Goal: Information Seeking & Learning: Learn about a topic

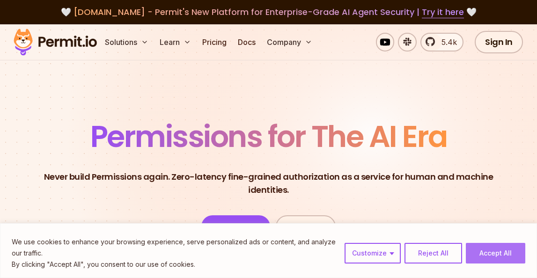
click at [498, 254] on button "Accept All" at bounding box center [494, 253] width 59 height 21
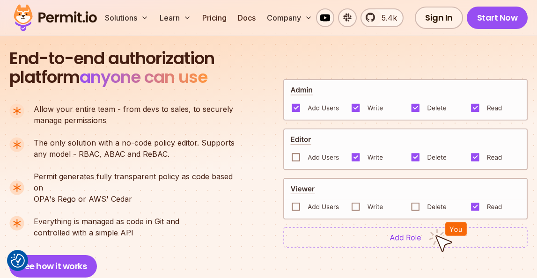
scroll to position [649, 0]
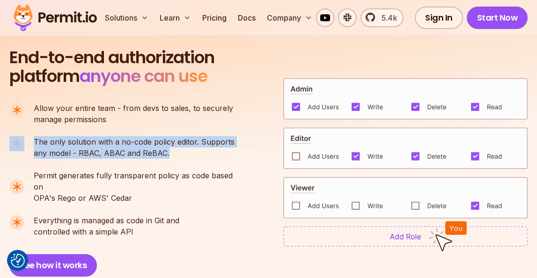
drag, startPoint x: 194, startPoint y: 128, endPoint x: 208, endPoint y: 158, distance: 32.6
click at [208, 158] on ul "Allow your entire team - from devs to sales, to securely manage permissions The…" at bounding box center [125, 169] width 233 height 135
click at [208, 158] on p "The only solution with a no-code policy editor. Supports any model - RBAC, ABAC…" at bounding box center [134, 147] width 201 height 22
drag, startPoint x: 208, startPoint y: 160, endPoint x: 209, endPoint y: 124, distance: 35.6
click at [209, 124] on ul "Allow your entire team - from devs to sales, to securely manage permissions The…" at bounding box center [125, 169] width 233 height 135
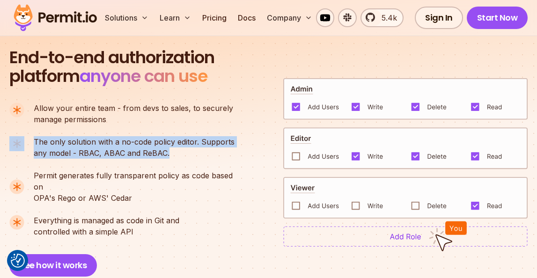
click at [209, 124] on p "Allow your entire team - from devs to sales, to securely manage permissions" at bounding box center [133, 113] width 199 height 22
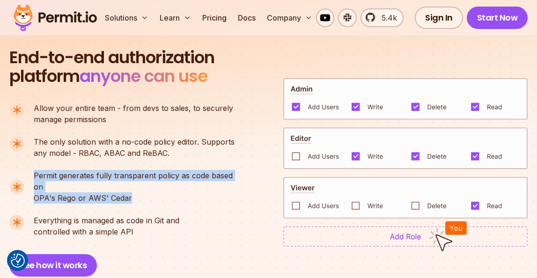
drag, startPoint x: 180, startPoint y: 194, endPoint x: 174, endPoint y: 167, distance: 26.7
click at [174, 167] on ul "Allow your entire team - from devs to sales, to securely manage permissions The…" at bounding box center [125, 169] width 233 height 135
drag, startPoint x: 183, startPoint y: 169, endPoint x: 207, endPoint y: 187, distance: 29.8
click at [207, 187] on ul "Allow your entire team - from devs to sales, to securely manage permissions The…" at bounding box center [125, 169] width 233 height 135
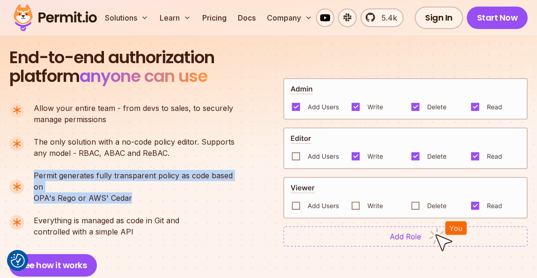
click at [207, 187] on p "Permit generates fully transparent policy as code based on OPA's [PERSON_NAME] …" at bounding box center [138, 187] width 209 height 34
drag, startPoint x: 229, startPoint y: 187, endPoint x: 229, endPoint y: 149, distance: 37.4
click at [229, 149] on ul "Allow your entire team - from devs to sales, to securely manage permissions The…" at bounding box center [125, 169] width 233 height 135
click at [229, 149] on p "The only solution with a no-code policy editor. Supports any model - RBAC, ABAC…" at bounding box center [134, 147] width 201 height 22
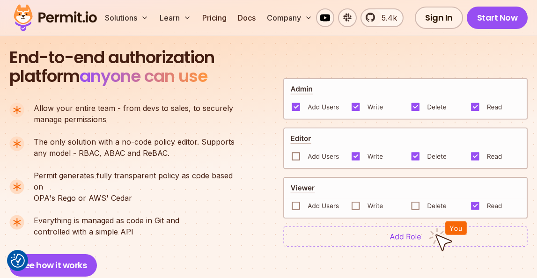
drag, startPoint x: 170, startPoint y: 233, endPoint x: 171, endPoint y: 185, distance: 48.2
click at [171, 185] on div "End-to-end authorization platform anyone can use A no-code authorization platfo…" at bounding box center [126, 162] width 234 height 228
click at [171, 185] on p "Permit generates fully transparent policy as code based on OPA's [PERSON_NAME] …" at bounding box center [138, 187] width 209 height 34
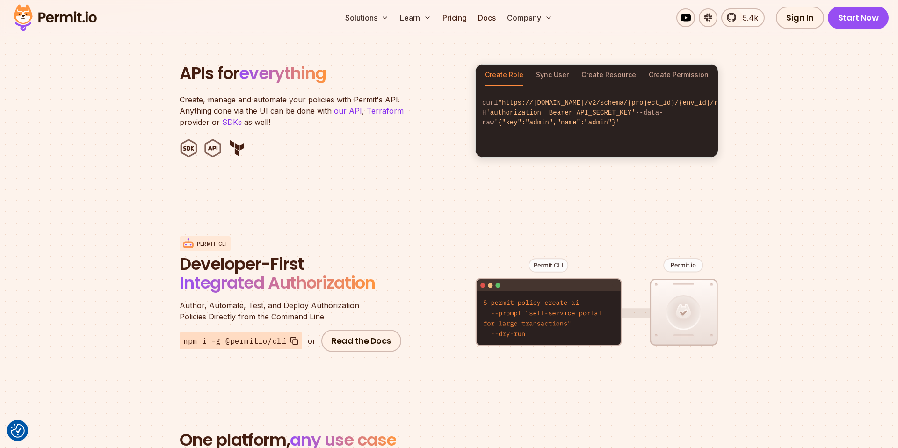
scroll to position [940, 0]
